Goal: Navigation & Orientation: Find specific page/section

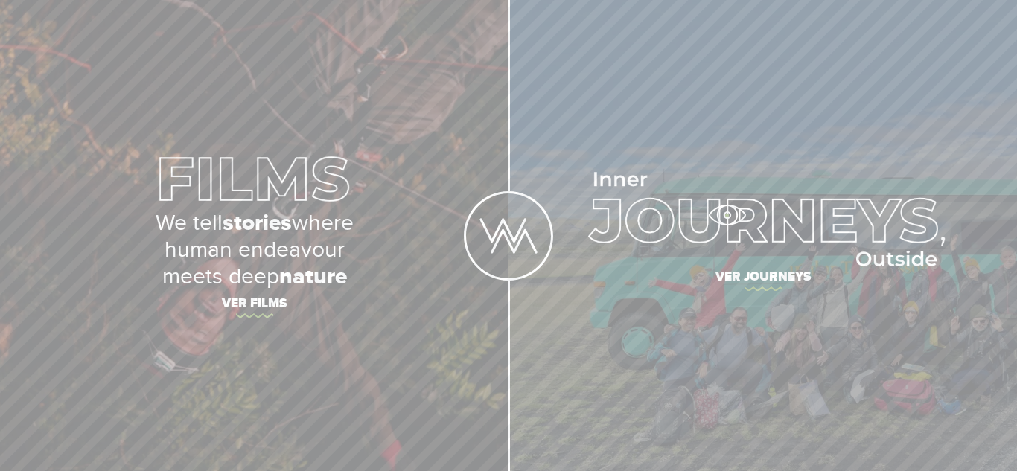
click at [727, 215] on img at bounding box center [762, 219] width 363 height 95
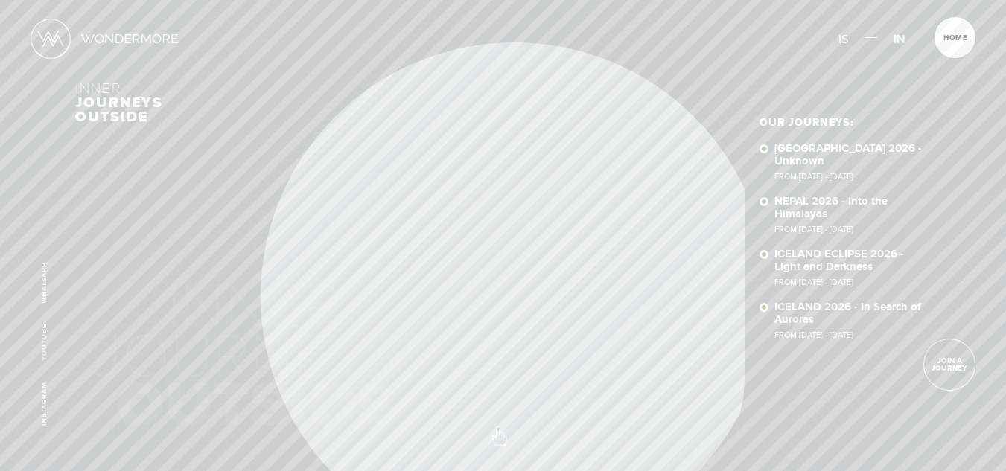
click at [498, 429] on span at bounding box center [503, 432] width 26 height 26
click at [960, 39] on font "Close" at bounding box center [957, 41] width 39 height 16
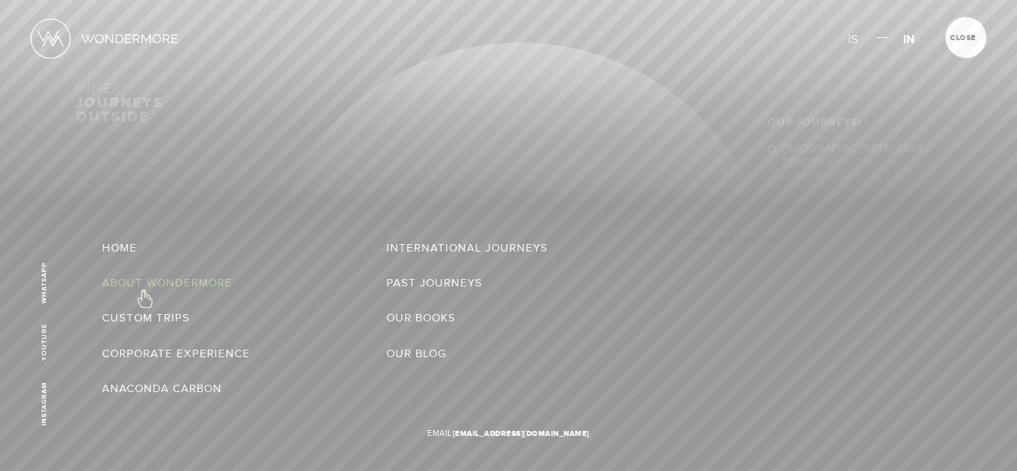
click at [144, 290] on link "About Wondermore" at bounding box center [167, 283] width 130 height 24
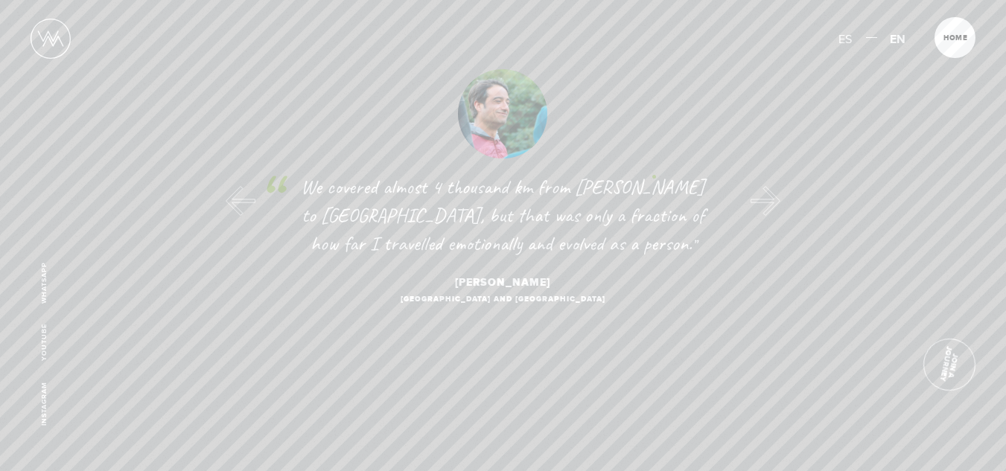
scroll to position [7543, 0]
